Goal: Task Accomplishment & Management: Use online tool/utility

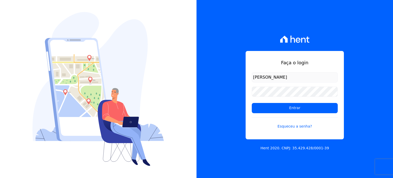
type input "[PERSON_NAME][EMAIL_ADDRESS][DOMAIN_NAME]"
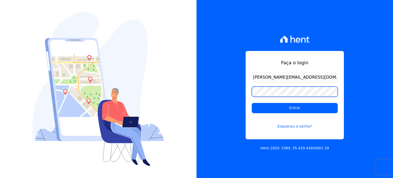
click at [252, 103] on input "Entrar" at bounding box center [295, 108] width 86 height 10
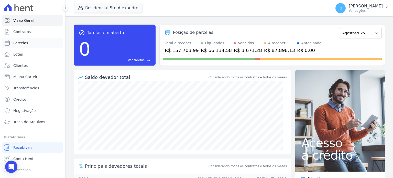
click at [21, 44] on span "Parcelas" at bounding box center [20, 42] width 15 height 5
select select
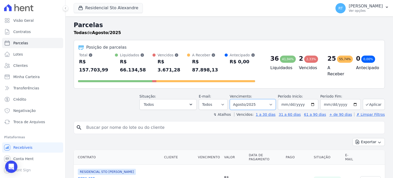
click at [273, 99] on select "Filtrar por período ──────── Todos os meses Março/2020 Abril/2020 Maio/2020 Jun…" at bounding box center [253, 104] width 46 height 11
select select "09/2025"
click at [234, 99] on select "Filtrar por período ──────── Todos os meses Março/2020 Abril/2020 Maio/2020 Jun…" at bounding box center [253, 104] width 46 height 11
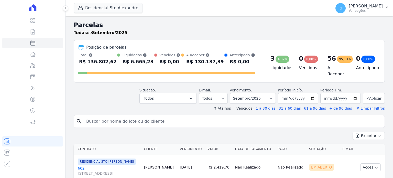
select select
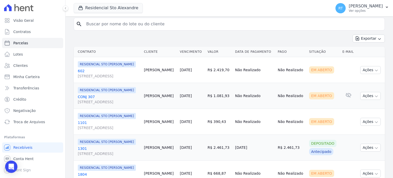
scroll to position [97, 0]
click at [136, 23] on input "search" at bounding box center [232, 24] width 299 height 10
type input "[PERSON_NAME]"
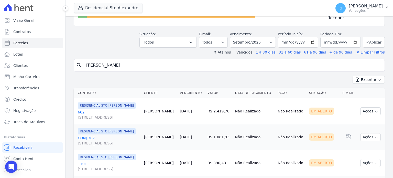
scroll to position [46, 0]
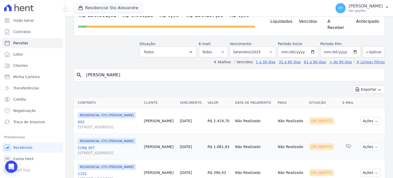
click at [76, 72] on icon "search" at bounding box center [79, 75] width 6 height 6
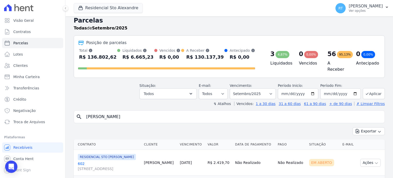
scroll to position [0, 0]
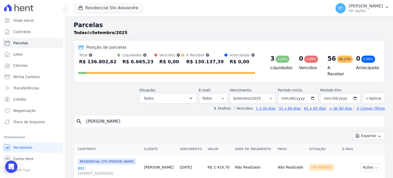
click at [148, 120] on input "[PERSON_NAME]" at bounding box center [232, 121] width 299 height 10
type input "[PERSON_NAME] b"
click at [77, 118] on icon "search" at bounding box center [79, 121] width 6 height 6
click at [78, 118] on icon "search" at bounding box center [79, 121] width 6 height 6
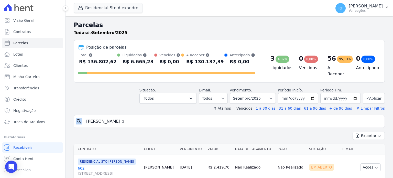
click at [78, 118] on icon "search" at bounding box center [79, 121] width 6 height 6
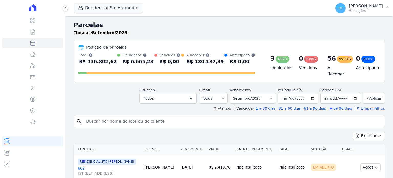
select select
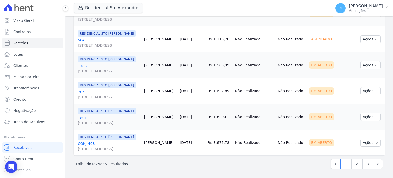
scroll to position [772, 0]
click at [354, 166] on link "2" at bounding box center [356, 164] width 11 height 10
select select
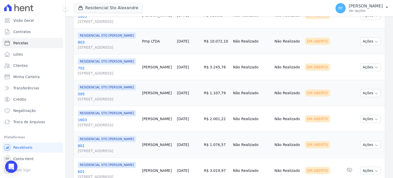
scroll to position [256, 0]
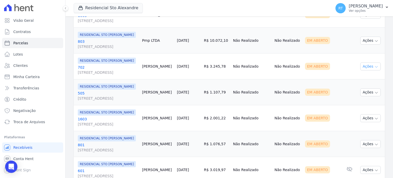
click at [374, 69] on icon "button" at bounding box center [376, 67] width 4 height 4
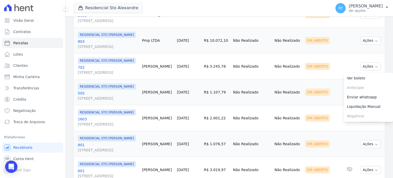
click at [82, 75] on link "702 Rua Santo Alexandre, 20, ANEXO 26/32, Vila Guilhermina" at bounding box center [108, 70] width 60 height 10
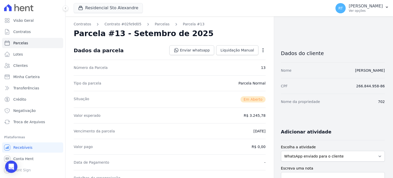
click at [260, 50] on icon "button" at bounding box center [262, 50] width 5 height 5
click at [240, 66] on link "Cancelar Cobrança" at bounding box center [240, 66] width 45 height 9
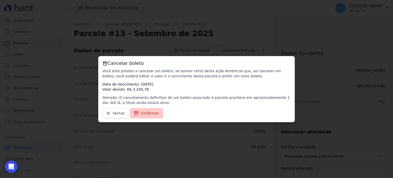
click at [146, 112] on span "Confirmar" at bounding box center [150, 112] width 18 height 5
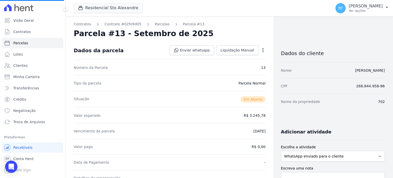
click at [260, 51] on icon "button" at bounding box center [262, 50] width 5 height 5
click at [262, 48] on icon "button" at bounding box center [262, 50] width 1 height 4
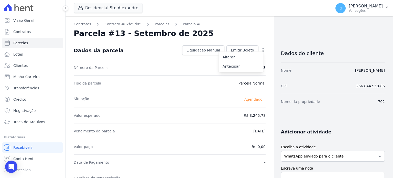
click at [282, 14] on div "Residencial Sto Alexandre Você possui apenas um empreendimento Aplicar" at bounding box center [201, 8] width 255 height 17
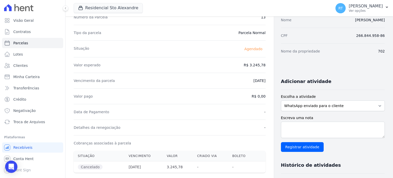
scroll to position [51, 0]
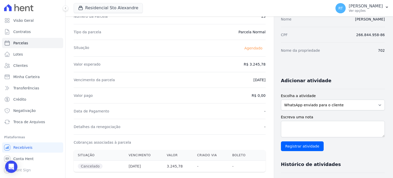
drag, startPoint x: 356, startPoint y: 35, endPoint x: 383, endPoint y: 35, distance: 26.9
click at [383, 35] on div "Contratos Contrato #02fe9d05 Parcelas Parcela #13 Solicitação de cancelamento e…" at bounding box center [228, 132] width 327 height 334
copy dd "266.844.958-86"
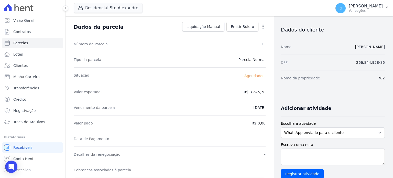
scroll to position [24, 0]
click at [260, 26] on icon "button" at bounding box center [262, 26] width 5 height 5
click at [287, 21] on div "Dados do cliente" at bounding box center [333, 27] width 104 height 21
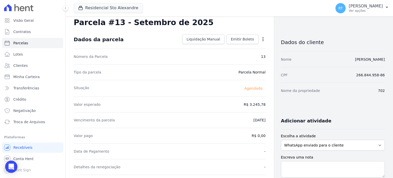
scroll to position [0, 0]
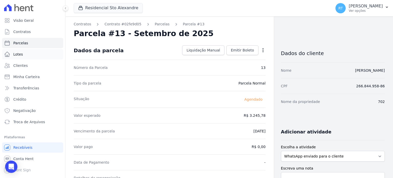
click at [22, 57] on link "Lotes" at bounding box center [32, 54] width 61 height 10
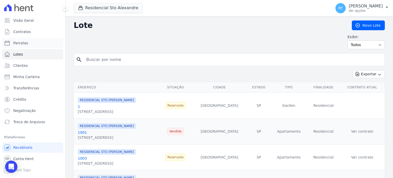
click at [22, 46] on link "Parcelas" at bounding box center [32, 43] width 61 height 10
click at [22, 43] on span "Parcelas" at bounding box center [20, 42] width 15 height 5
select select
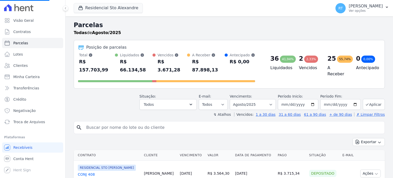
select select
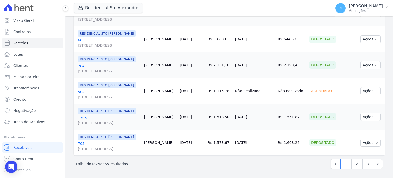
scroll to position [772, 0]
click at [355, 162] on link "2" at bounding box center [356, 164] width 11 height 10
select select
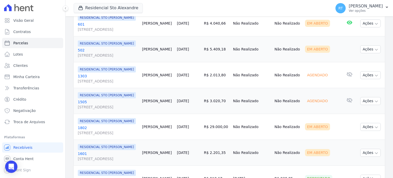
scroll to position [460, 0]
click at [81, 31] on link "601 Rua Santo Alexandre, 20, ANEXO 26/32, Vila Guilhermina" at bounding box center [108, 26] width 60 height 10
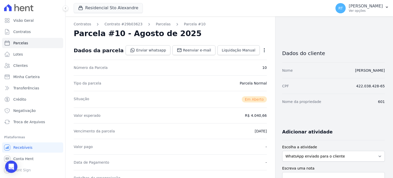
drag, startPoint x: 357, startPoint y: 86, endPoint x: 381, endPoint y: 87, distance: 24.6
copy dd "422.038.428-65"
click at [331, 99] on div "Nome da propriedade 601" at bounding box center [333, 102] width 103 height 16
click at [30, 123] on span "Troca de Arquivos" at bounding box center [29, 121] width 32 height 5
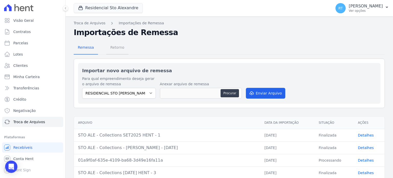
click at [115, 48] on span "Retorno" at bounding box center [117, 47] width 20 height 10
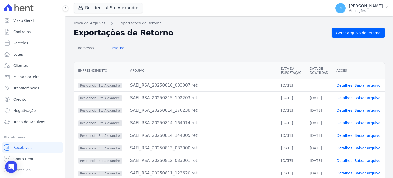
click at [346, 85] on link "Detalhes" at bounding box center [344, 85] width 16 height 4
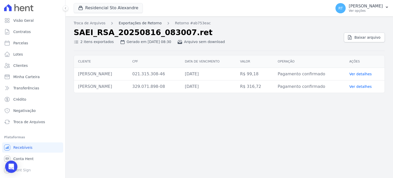
click at [136, 22] on link "Exportações de Retorno" at bounding box center [140, 22] width 43 height 5
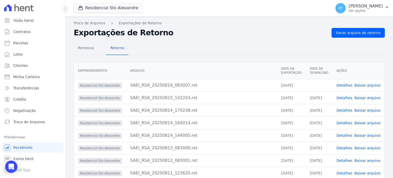
click at [366, 85] on link "Baixar arquivo" at bounding box center [367, 85] width 26 height 4
click at [361, 52] on div "Remessa Retorno" at bounding box center [229, 48] width 311 height 13
click at [354, 32] on span "Gerar arquivo de retorno" at bounding box center [358, 32] width 44 height 5
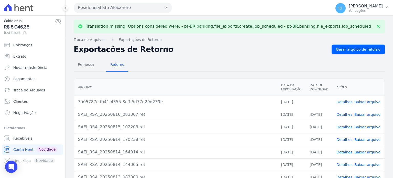
click at [345, 114] on link "Detalhes" at bounding box center [344, 114] width 16 height 4
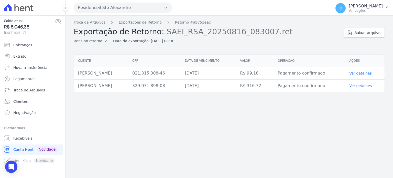
click at [150, 26] on div "Troca de Arquivos Exportações de Retorno Retorno #ab753eac Exportação de Retorn…" at bounding box center [207, 32] width 266 height 24
click at [147, 23] on link "Exportações de Retorno" at bounding box center [140, 22] width 43 height 5
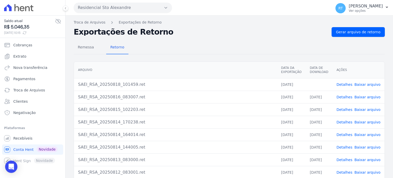
click at [346, 84] on link "Detalhes" at bounding box center [344, 84] width 16 height 4
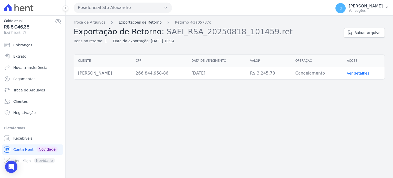
click at [142, 22] on link "Exportações de Retorno" at bounding box center [140, 22] width 43 height 5
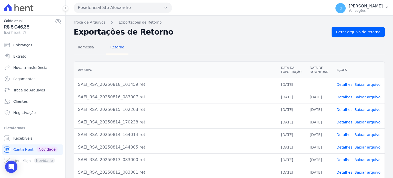
click at [369, 83] on link "Baixar arquivo" at bounding box center [367, 84] width 26 height 4
click at [344, 53] on div "Remessa Retorno" at bounding box center [229, 47] width 311 height 13
click at [356, 32] on span "Gerar arquivo de retorno" at bounding box center [358, 31] width 44 height 5
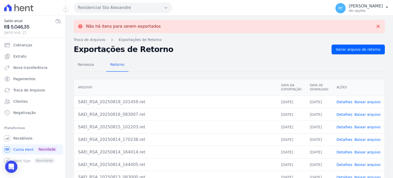
click at [363, 69] on div "Remessa Retorno" at bounding box center [229, 64] width 311 height 13
click at [375, 26] on icon at bounding box center [377, 26] width 5 height 5
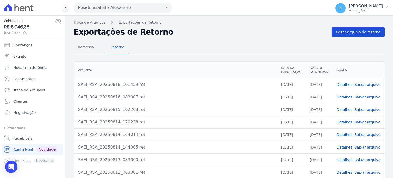
click at [363, 32] on span "Gerar arquivo de retorno" at bounding box center [358, 31] width 44 height 5
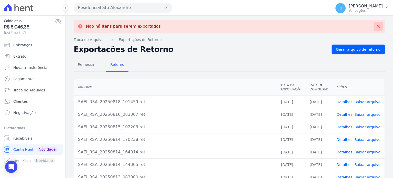
click at [375, 27] on icon at bounding box center [377, 26] width 5 height 5
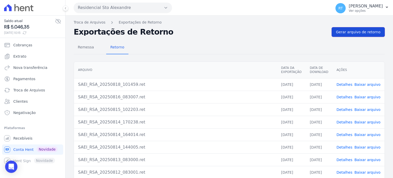
click at [362, 32] on span "Gerar arquivo de retorno" at bounding box center [358, 31] width 44 height 5
